Goal: Transaction & Acquisition: Purchase product/service

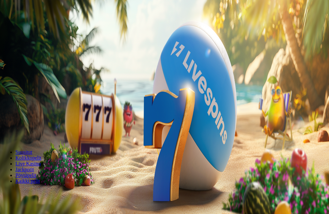
click at [36, 131] on button "Talleta ja pelaa" at bounding box center [20, 134] width 34 height 7
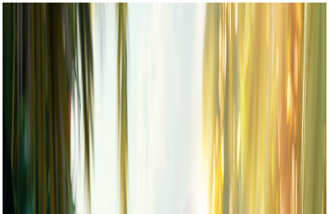
click at [267, 144] on div at bounding box center [165, 144] width 324 height 0
click at [309, 144] on div at bounding box center [165, 144] width 324 height 0
click at [291, 144] on div at bounding box center [165, 144] width 324 height 0
click at [241, 144] on div at bounding box center [165, 144] width 324 height 0
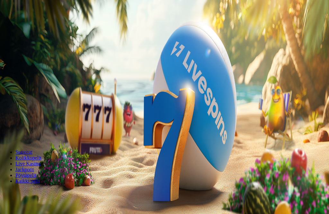
click at [31, 87] on label "€50" at bounding box center [27, 89] width 8 height 5
type input "**"
click at [34, 132] on span "Talleta ja pelaa" at bounding box center [19, 134] width 29 height 5
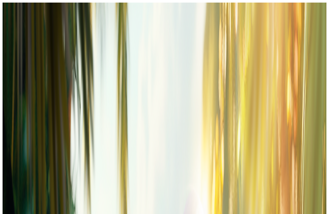
click at [49, 27] on button "Kirjaudu" at bounding box center [44, 23] width 21 height 7
click at [44, 26] on span "Kirjaudu" at bounding box center [45, 23] width 16 height 5
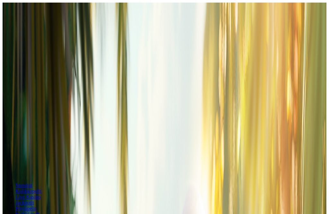
click at [92, 72] on h2 "Aloita pelaaminen" at bounding box center [165, 76] width 324 height 9
